Goal: Transaction & Acquisition: Book appointment/travel/reservation

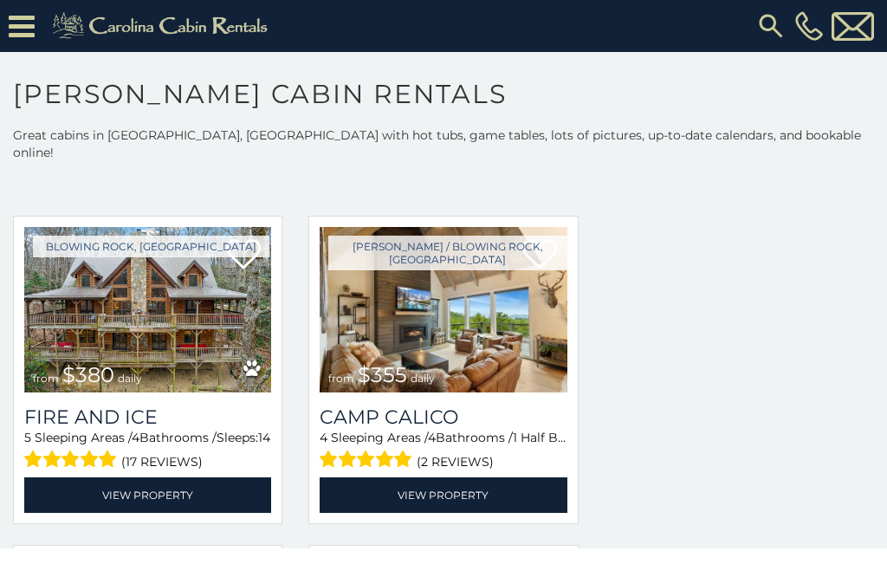
scroll to position [3353, 0]
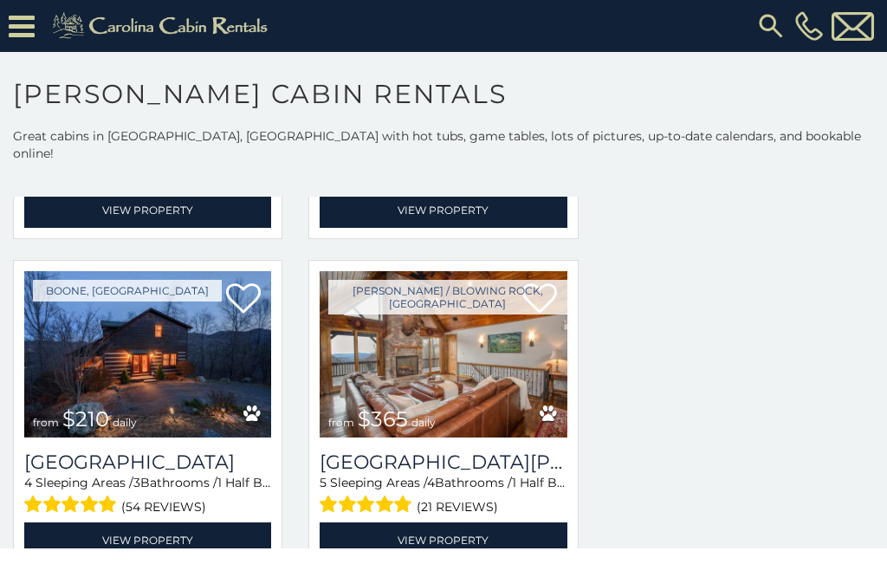
scroll to position [4956, 0]
click at [77, 406] on span "$210" at bounding box center [85, 418] width 47 height 25
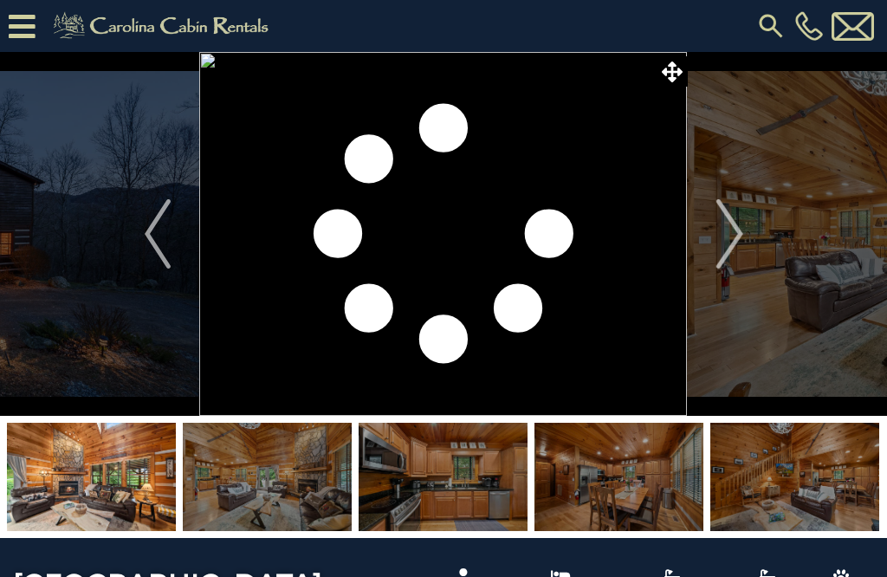
click at [289, 506] on img at bounding box center [267, 477] width 169 height 108
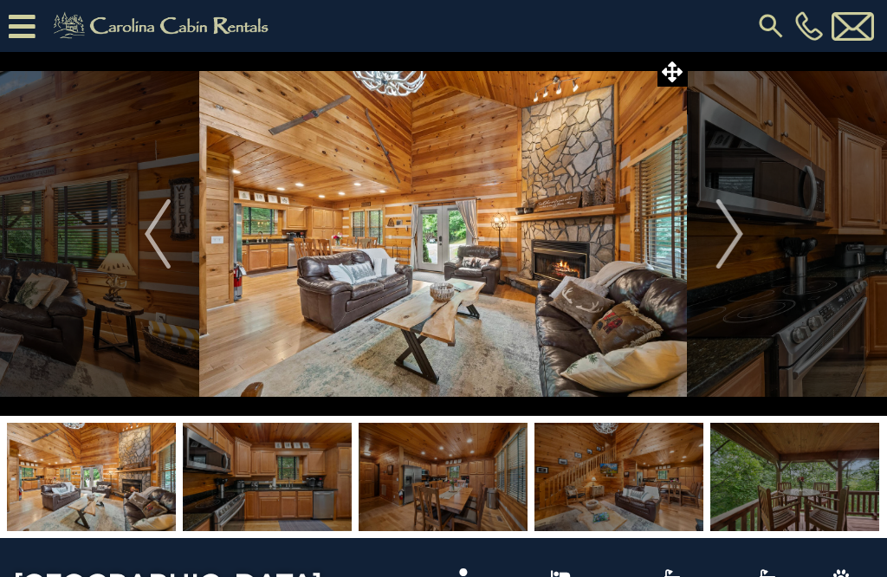
click at [452, 477] on img at bounding box center [443, 477] width 169 height 108
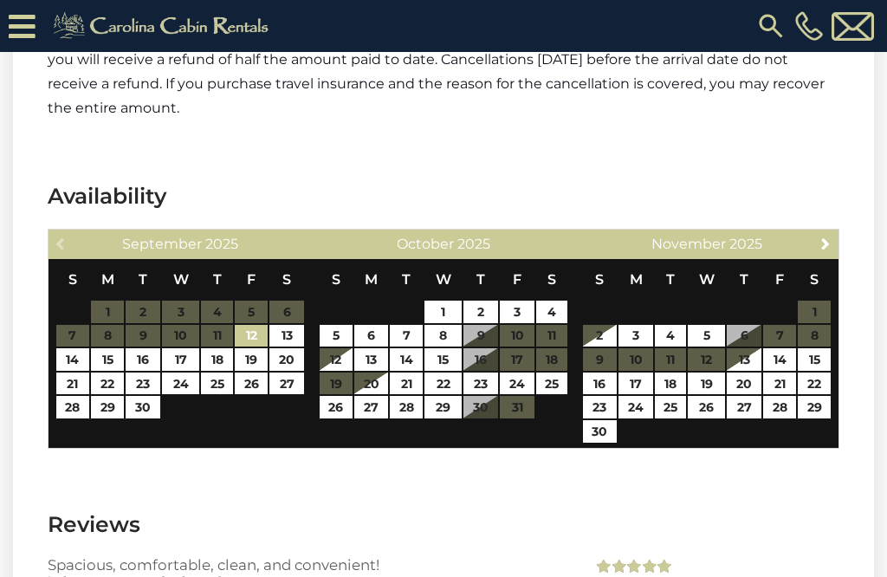
scroll to position [2661, 0]
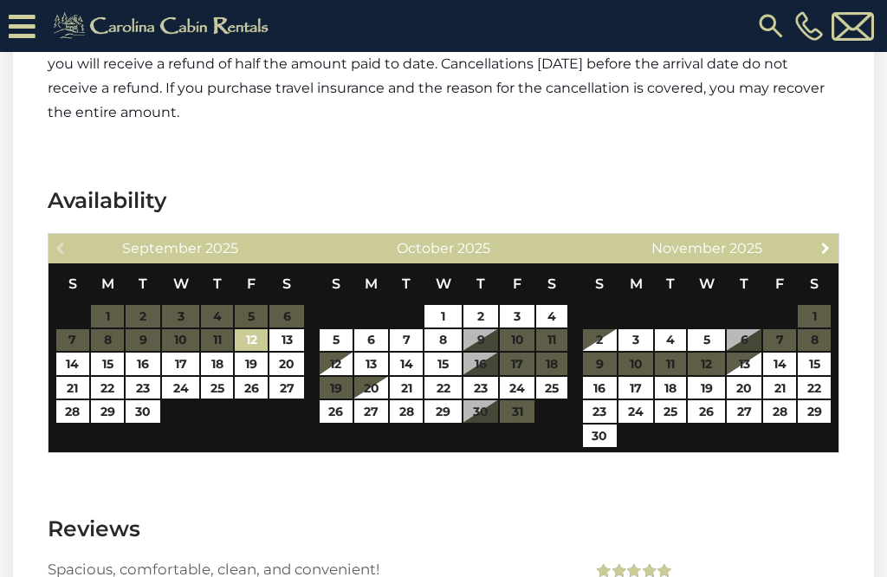
click at [828, 243] on span "Next" at bounding box center [826, 248] width 14 height 14
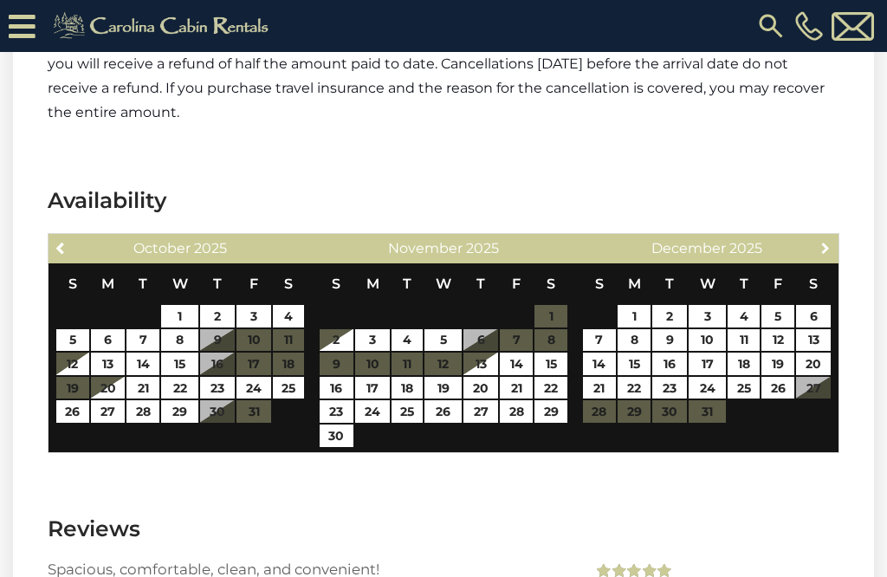
click at [834, 242] on link "Next" at bounding box center [826, 248] width 22 height 22
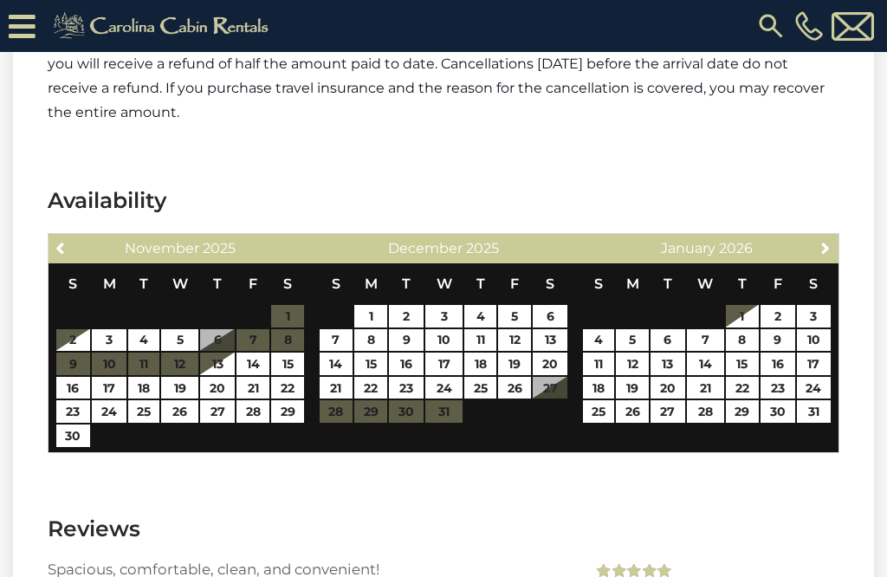
click at [836, 248] on link "Next" at bounding box center [826, 248] width 22 height 22
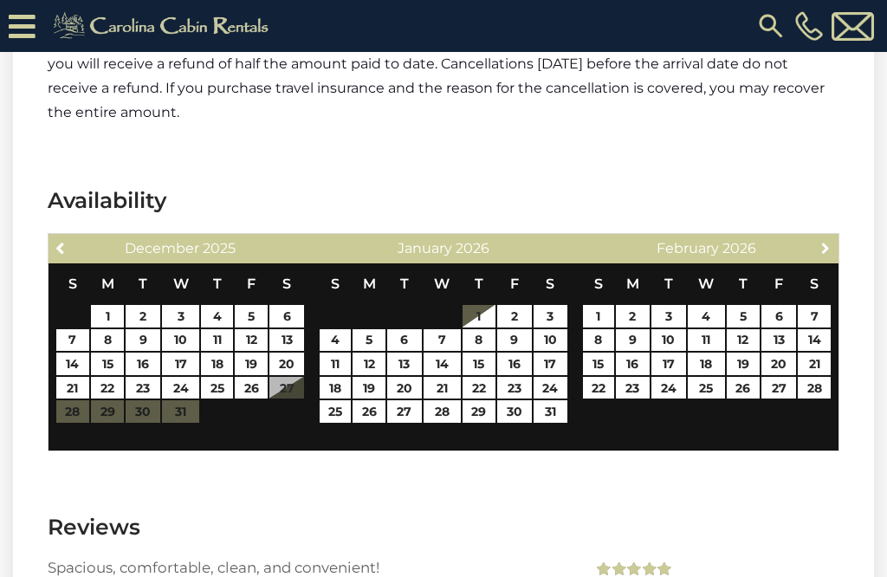
click at [836, 255] on link "Next" at bounding box center [826, 248] width 22 height 22
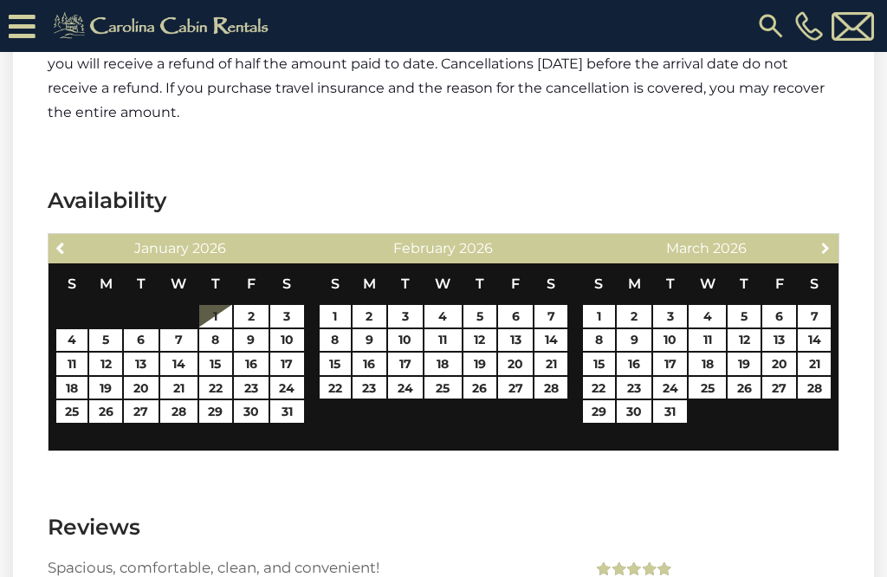
click at [834, 248] on link "Next" at bounding box center [826, 248] width 22 height 22
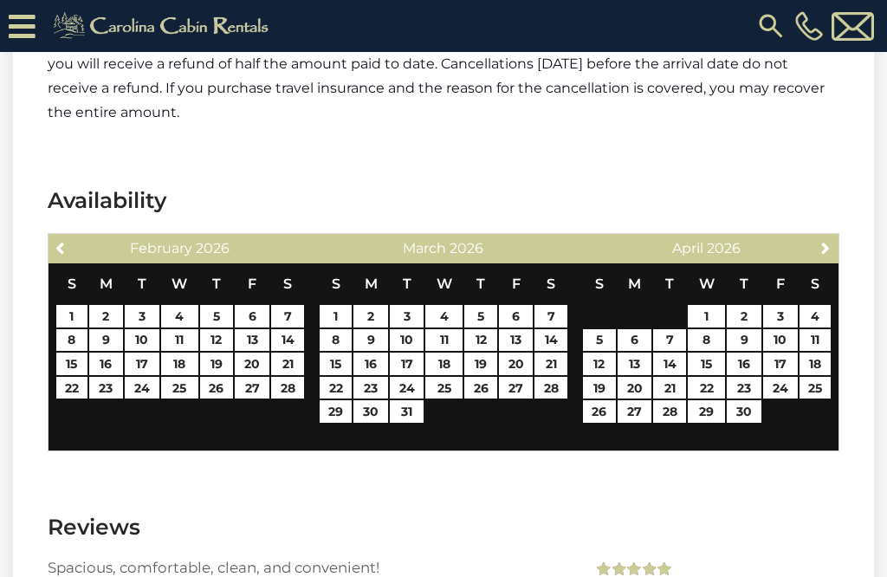
click at [835, 248] on link "Next" at bounding box center [826, 248] width 22 height 22
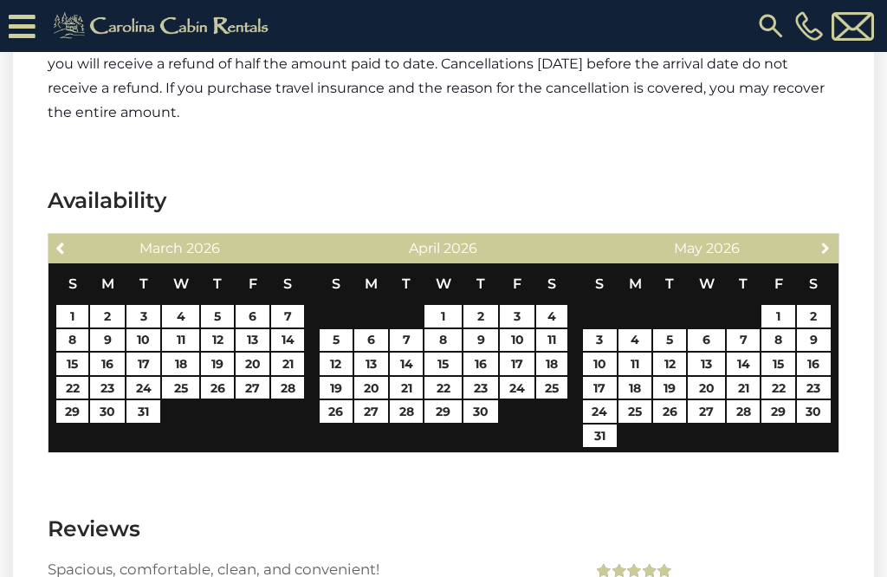
click at [834, 253] on link "Next" at bounding box center [826, 248] width 22 height 22
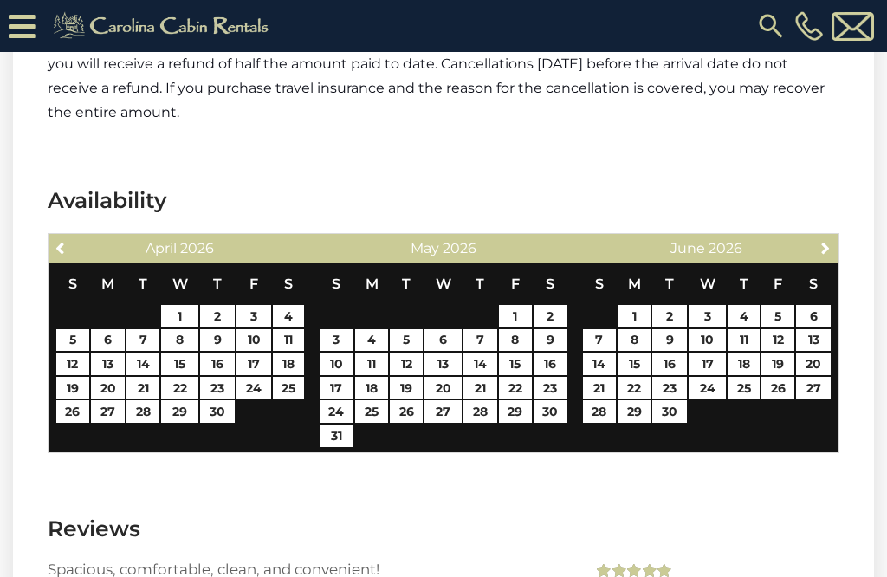
click at [831, 254] on span "Next" at bounding box center [826, 248] width 14 height 14
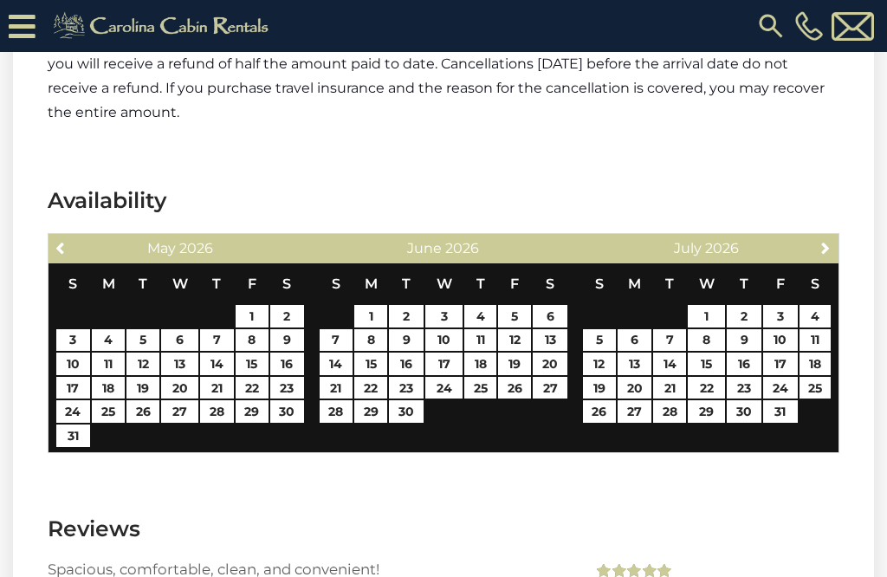
click at [834, 252] on link "Next" at bounding box center [826, 248] width 22 height 22
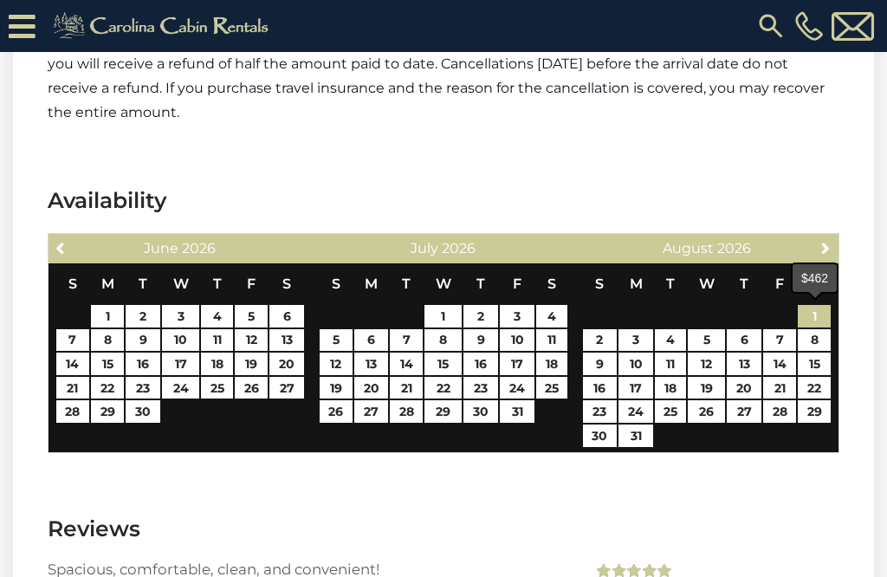
click at [828, 316] on link "1" at bounding box center [814, 316] width 33 height 23
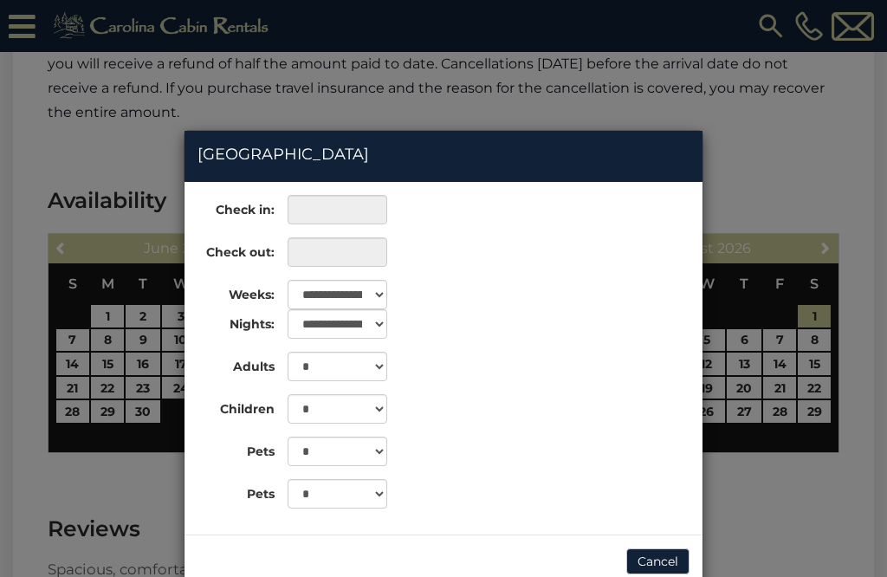
click at [834, 369] on div "**********" at bounding box center [443, 288] width 887 height 577
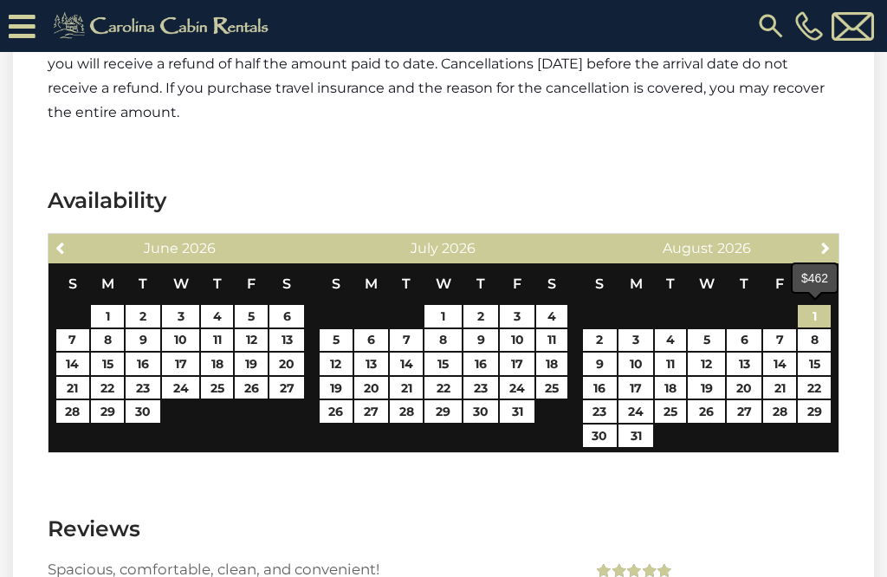
click at [828, 316] on link "1" at bounding box center [814, 316] width 33 height 23
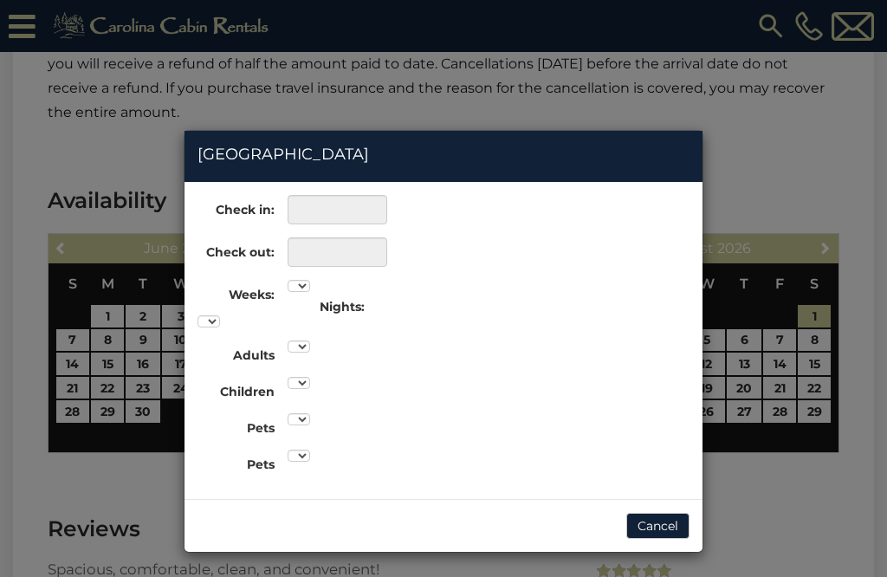
click at [833, 367] on div "**********" at bounding box center [443, 288] width 887 height 577
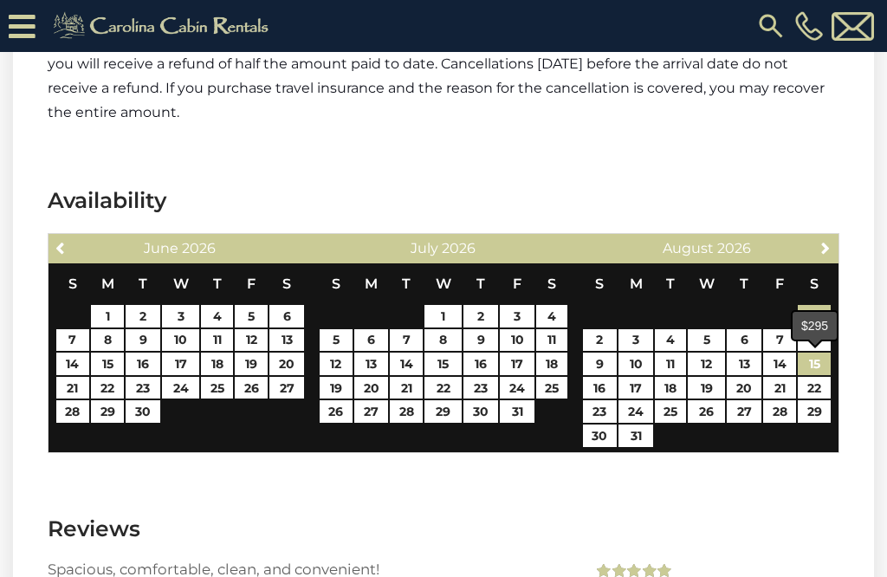
click at [830, 368] on link "15" at bounding box center [814, 364] width 33 height 23
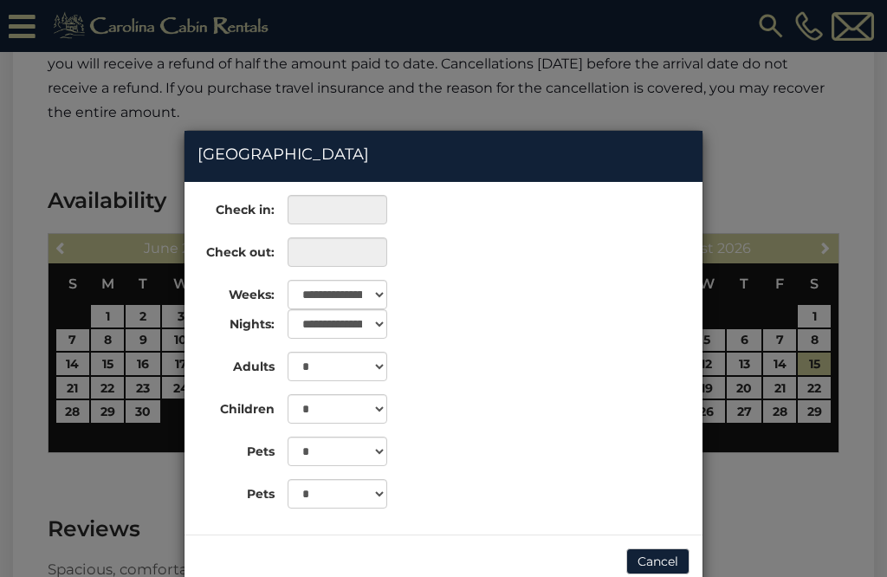
click at [823, 320] on div "**********" at bounding box center [443, 288] width 887 height 577
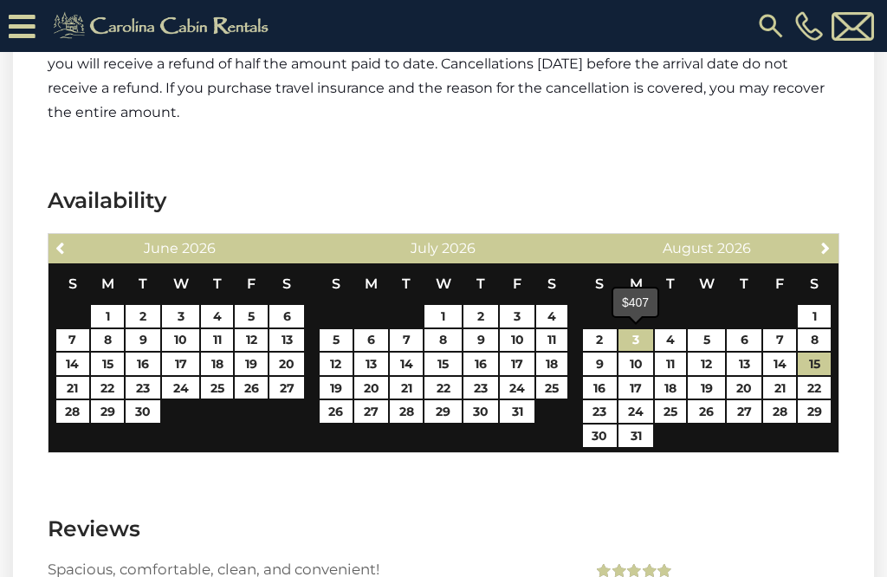
click at [633, 340] on link "3" at bounding box center [636, 340] width 35 height 23
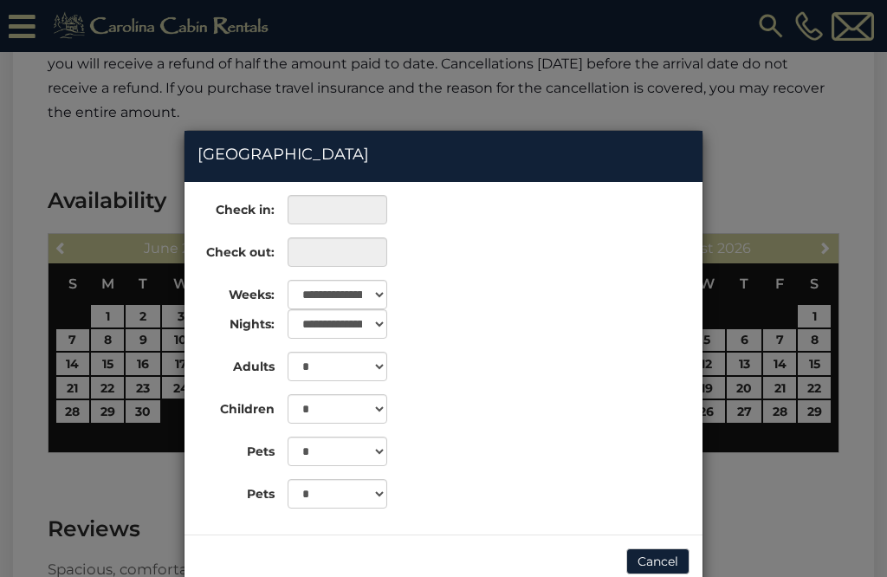
click at [652, 564] on button "Cancel" at bounding box center [657, 561] width 63 height 26
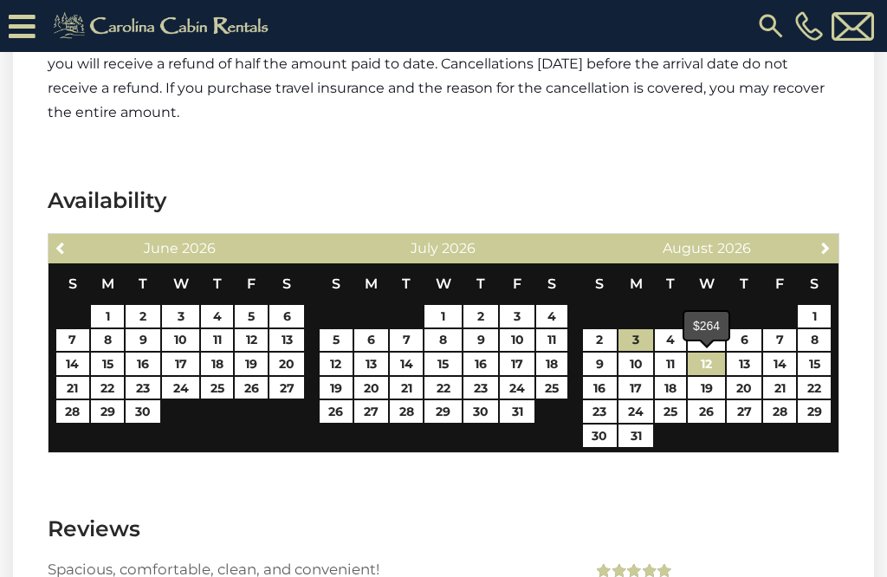
click at [708, 363] on link "12" at bounding box center [706, 364] width 37 height 23
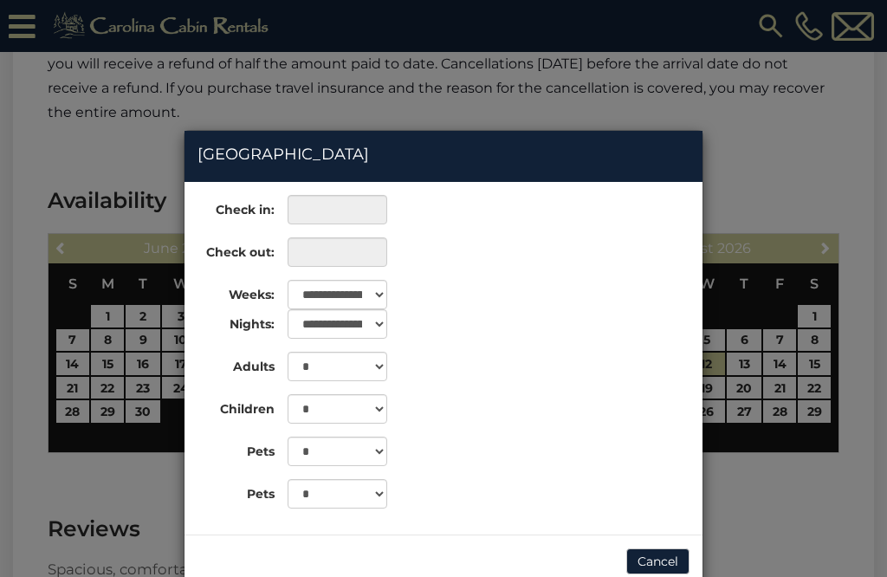
click at [651, 562] on button "Cancel" at bounding box center [657, 561] width 63 height 26
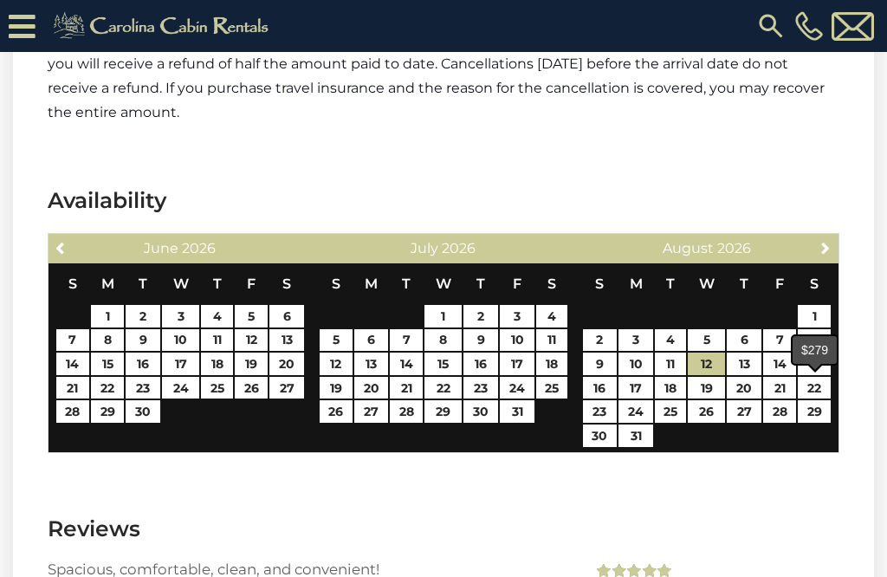
click at [829, 383] on link "22" at bounding box center [814, 388] width 33 height 23
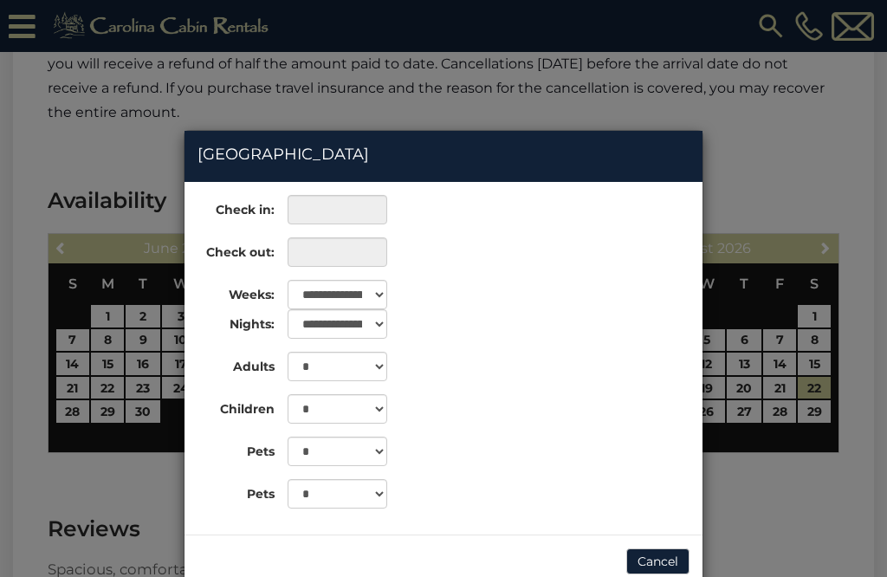
click at [653, 568] on button "Cancel" at bounding box center [657, 561] width 63 height 26
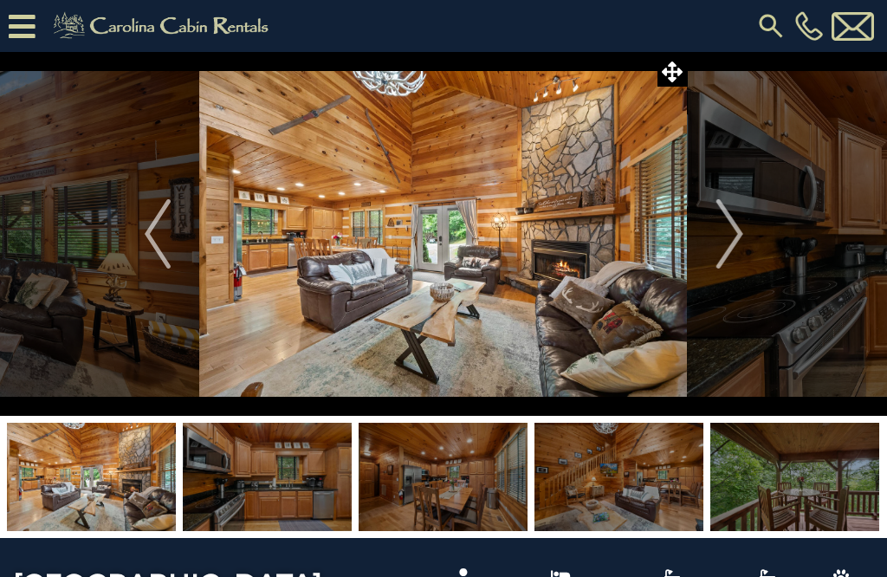
scroll to position [0, 0]
